Goal: Task Accomplishment & Management: Use online tool/utility

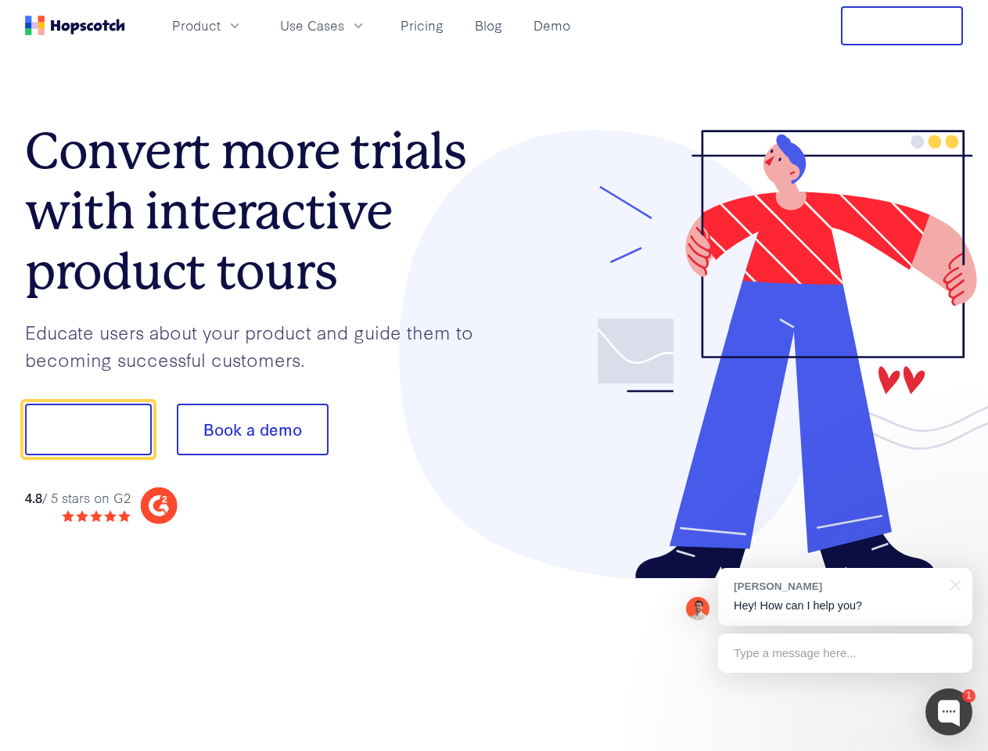
click at [494, 375] on div at bounding box center [728, 355] width 469 height 450
click at [221, 25] on span "Product" at bounding box center [196, 26] width 48 height 20
click at [344, 25] on span "Use Cases" at bounding box center [312, 26] width 64 height 20
click at [902, 26] on button "Free Trial" at bounding box center [902, 25] width 122 height 39
click at [88, 429] on button "Show me!" at bounding box center [88, 430] width 127 height 52
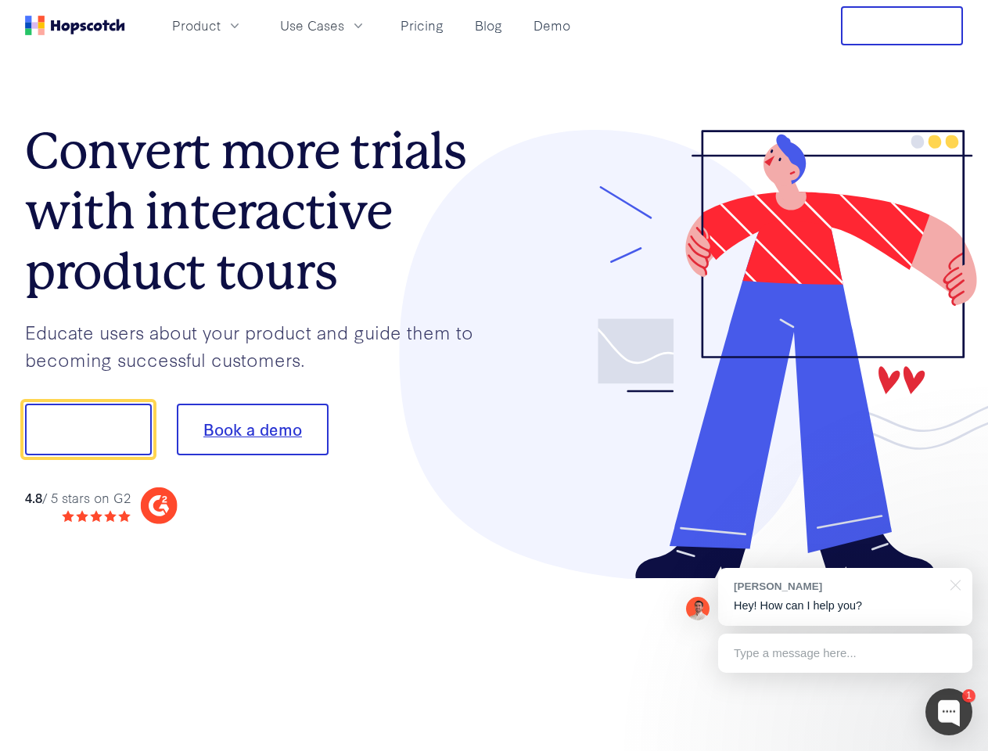
click at [252, 429] on button "Book a demo" at bounding box center [253, 430] width 152 height 52
click at [949, 712] on div at bounding box center [948, 711] width 47 height 47
click at [845, 597] on div "[PERSON_NAME] Hey! How can I help you?" at bounding box center [845, 597] width 254 height 58
click at [953, 750] on div "1 [PERSON_NAME] Hey! How can I help you? Type a message here... Free live chat …" at bounding box center [494, 751] width 988 height 0
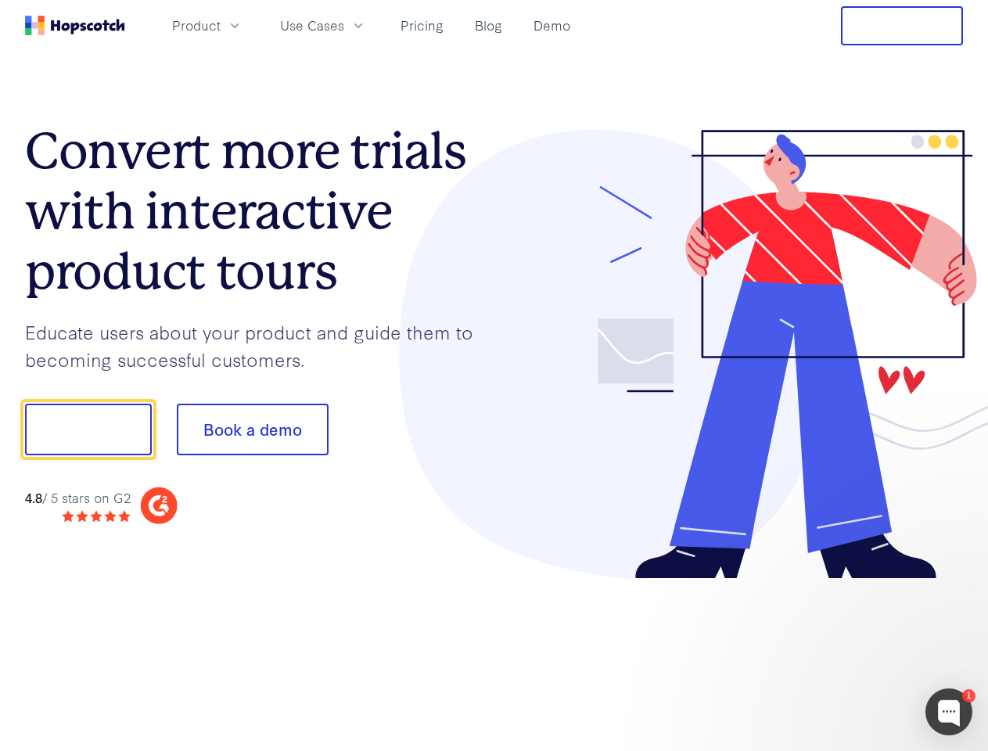
click at [845, 653] on div at bounding box center [825, 532] width 293 height 312
